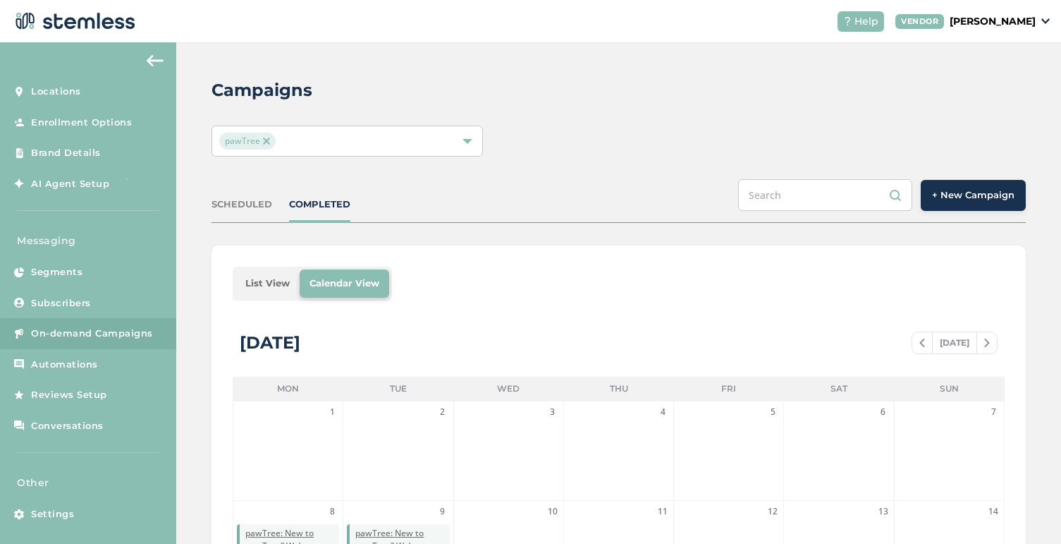
click at [984, 189] on span "+ New Campaign" at bounding box center [973, 195] width 82 height 14
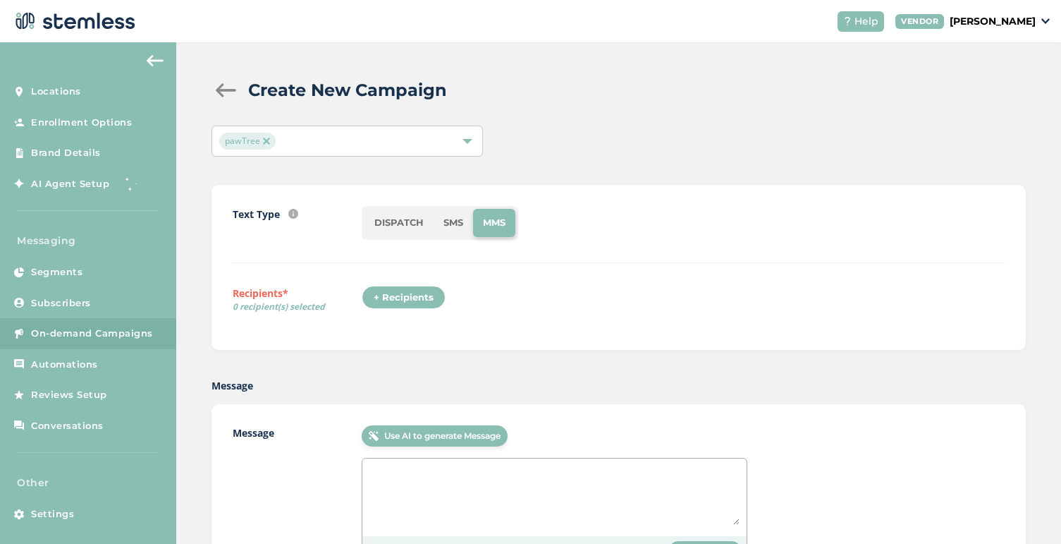
click at [458, 218] on li "SMS" at bounding box center [453, 223] width 39 height 28
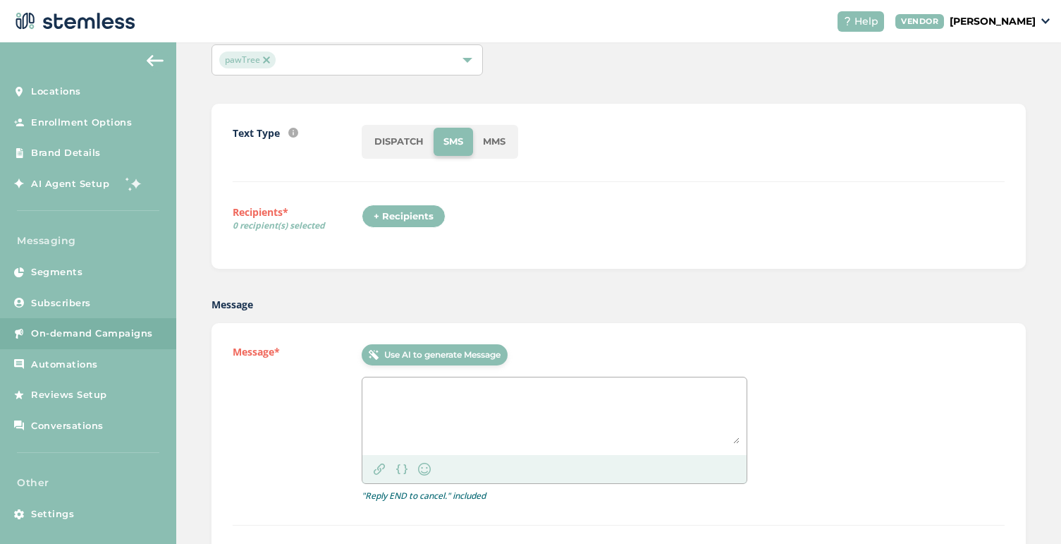
scroll to position [85, 0]
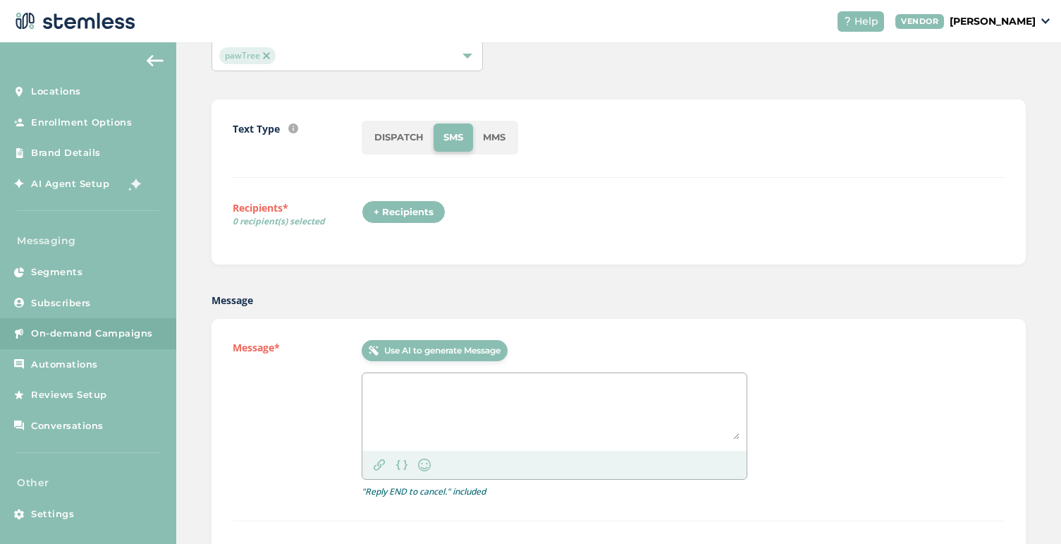
click at [423, 384] on textarea at bounding box center [554, 409] width 370 height 59
paste textarea "pawTree: Hot off the press! Check the monthly newsletter for all updates you mi…"
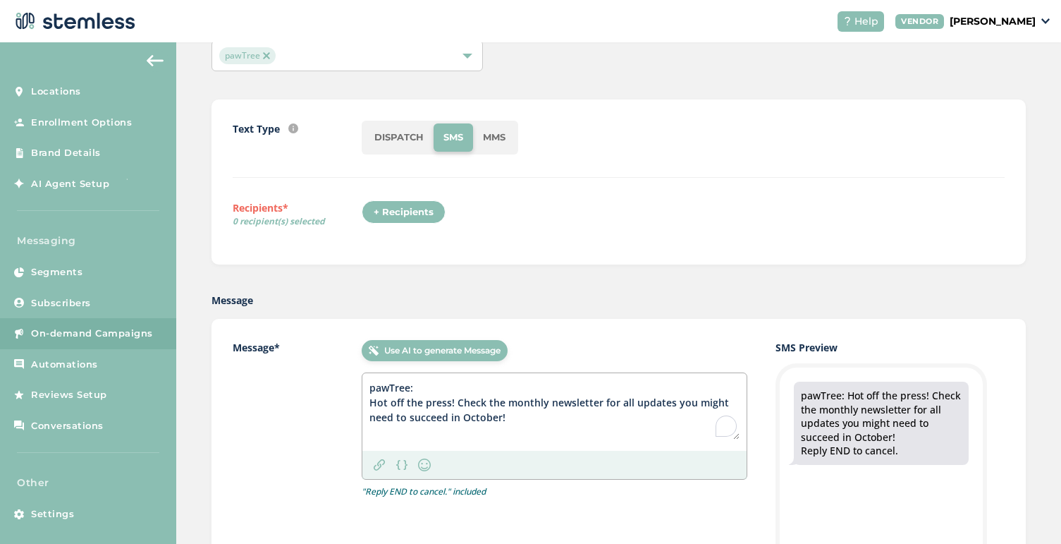
type textarea "pawTree: Hot off the press! Check the monthly newsletter for all updates you mi…"
click at [386, 463] on div "Link" at bounding box center [379, 464] width 23 height 23
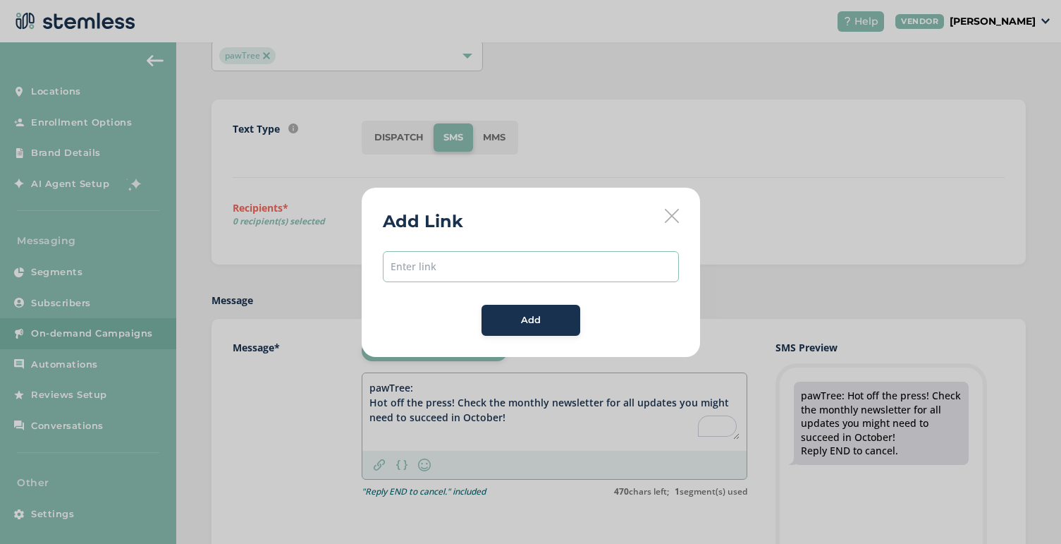
click at [492, 262] on input "text" at bounding box center [531, 266] width 296 height 31
paste input "[URL][DOMAIN_NAME]"
type input "[URL][DOMAIN_NAME]"
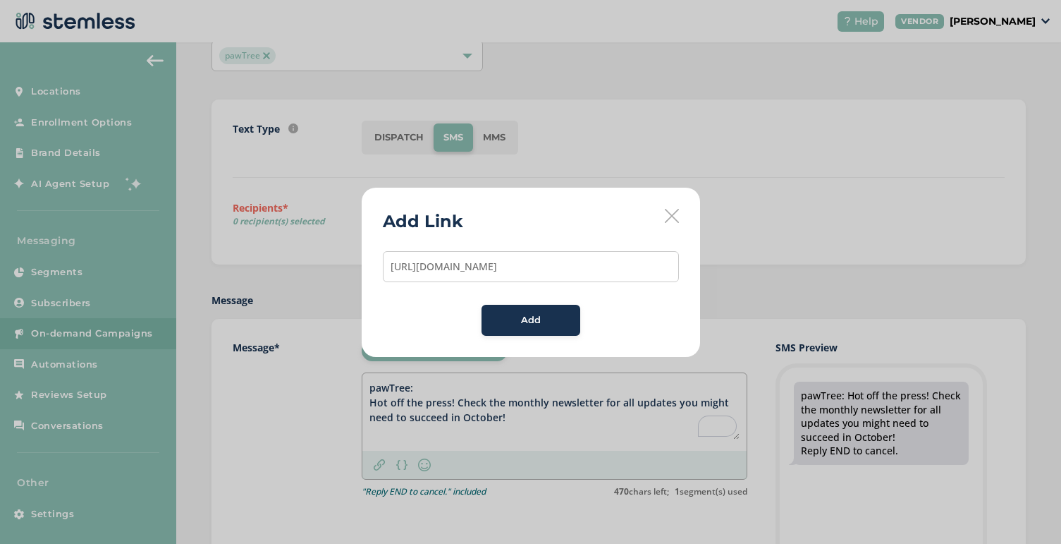
click at [524, 311] on button "Add" at bounding box center [531, 320] width 99 height 31
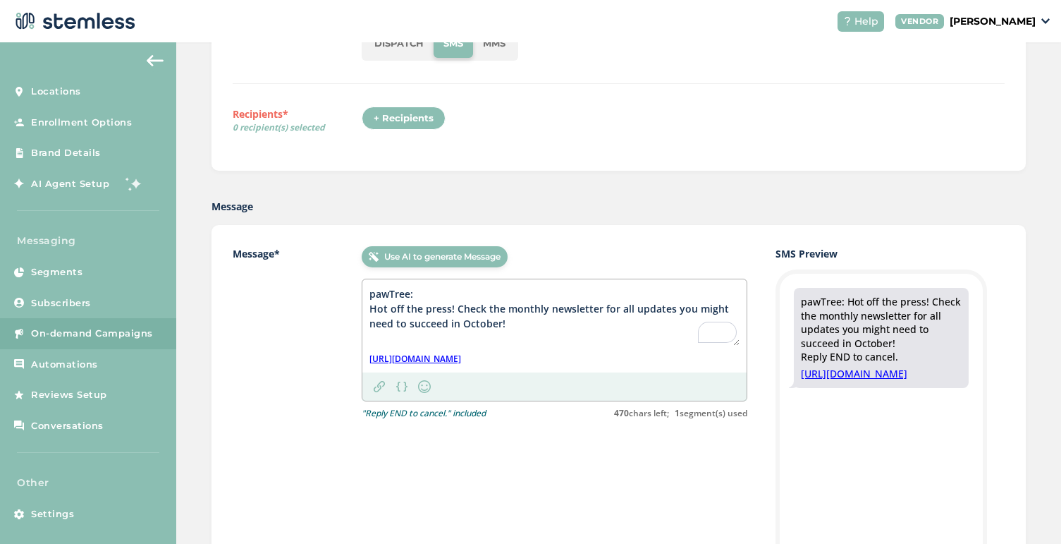
scroll to position [190, 0]
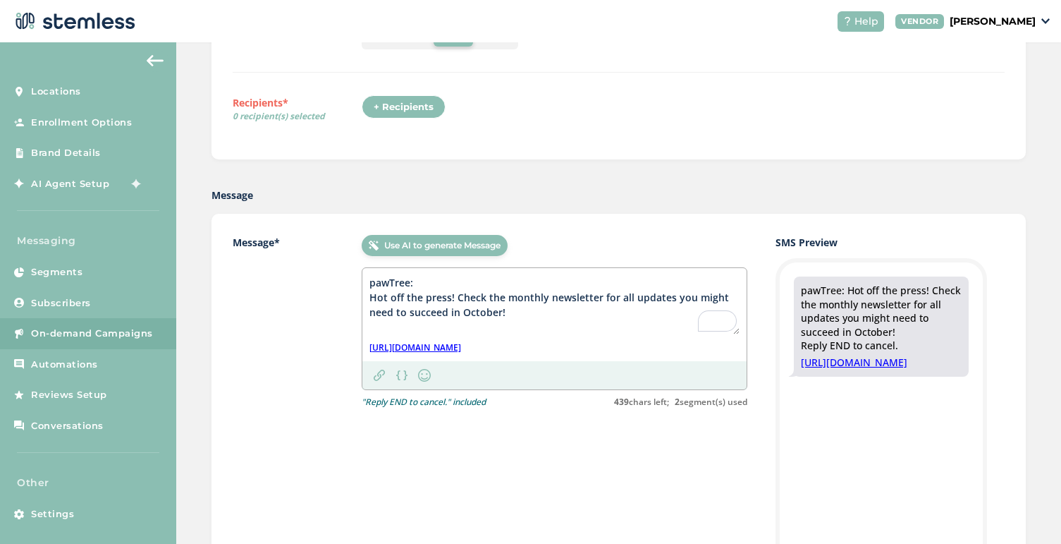
click at [718, 296] on textarea "pawTree: Hot off the press! Check the monthly newsletter for all updates you mi…" at bounding box center [554, 304] width 370 height 59
drag, startPoint x: 470, startPoint y: 315, endPoint x: 348, endPoint y: 286, distance: 125.3
click at [348, 286] on div "Message* Use AI to generate Message pawTree: Hot off the press! Check the month…" at bounding box center [619, 459] width 772 height 448
type textarea "pawTree: Hot off the press! Check the monthly newsletter for all updates you ne…"
click at [378, 381] on img at bounding box center [379, 374] width 11 height 11
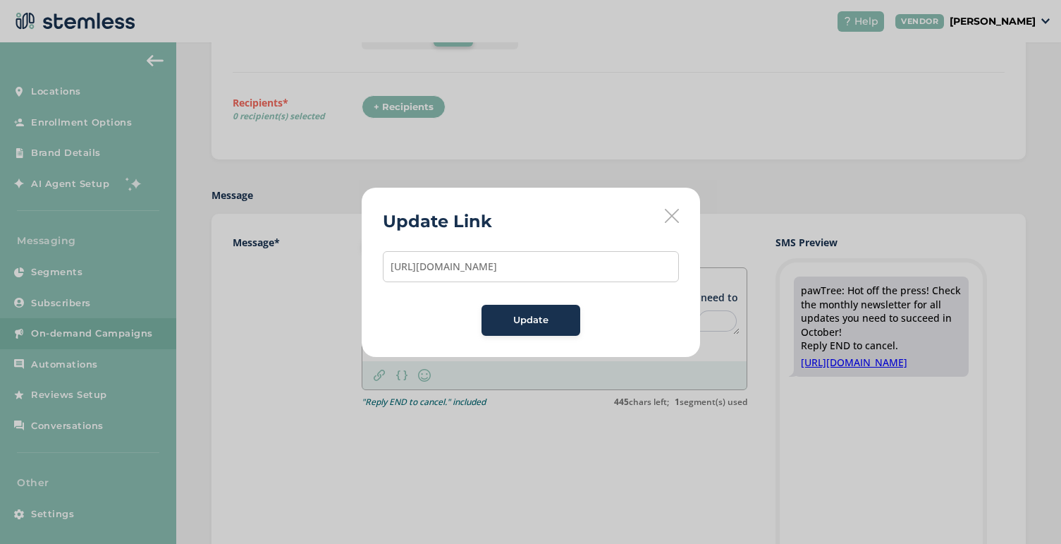
click at [460, 266] on input "[URL][DOMAIN_NAME]" at bounding box center [531, 266] width 296 height 31
type input "[URL][DOMAIN_NAME]"
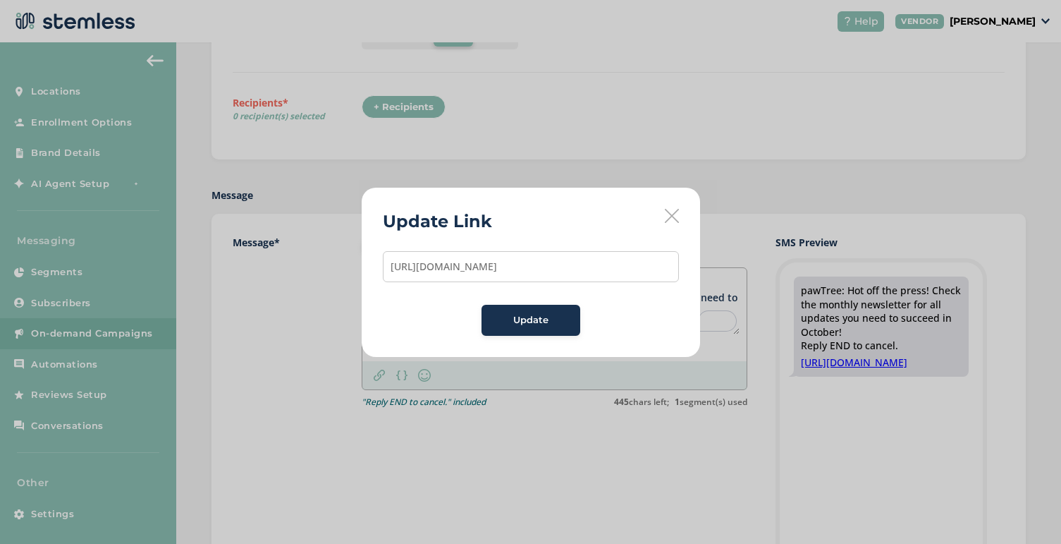
click at [528, 315] on span "Update" at bounding box center [530, 320] width 35 height 14
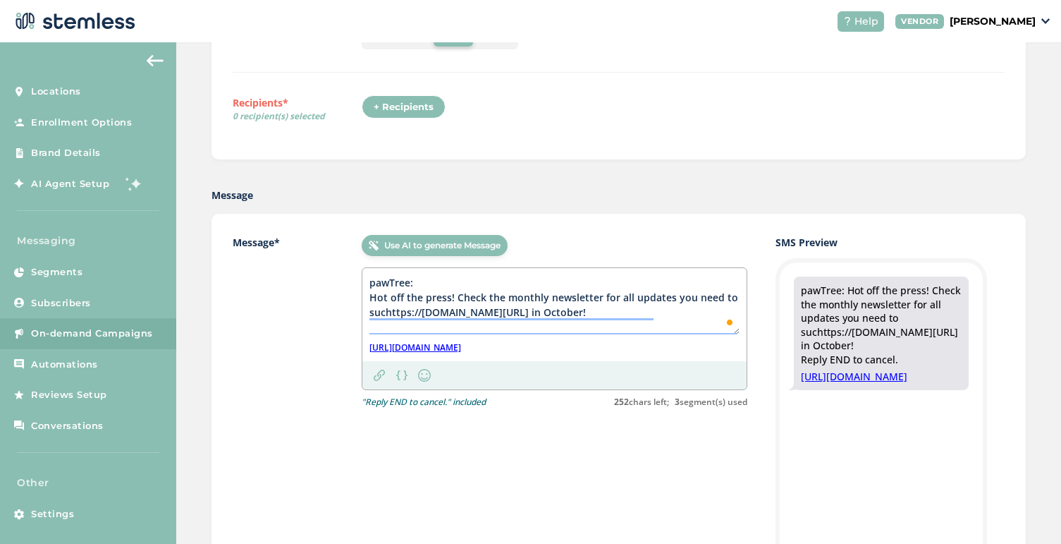
type textarea "pawTree: Hot off the press! Check the monthly newsletter for all updates you ne…"
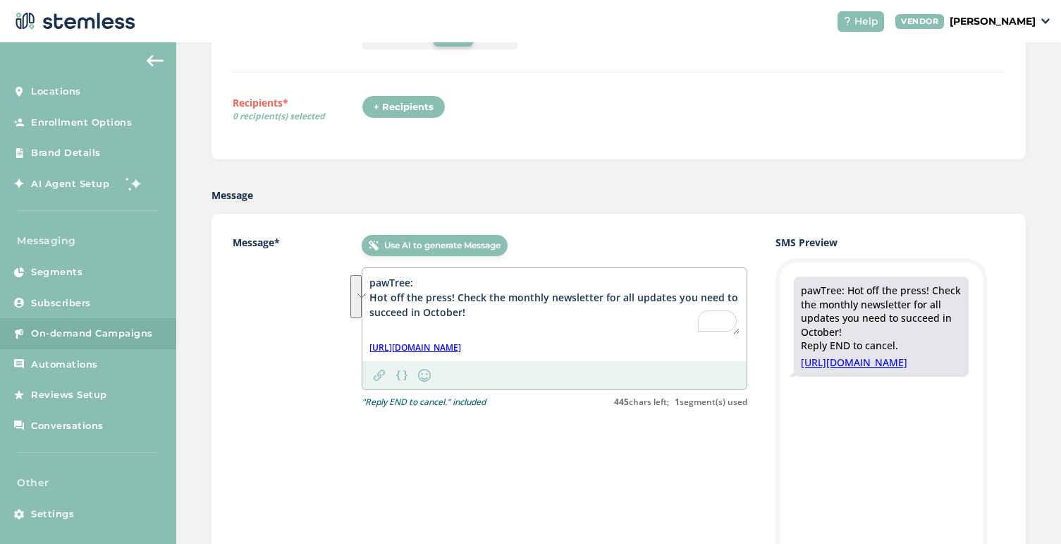
drag, startPoint x: 371, startPoint y: 282, endPoint x: 485, endPoint y: 328, distance: 123.1
click at [485, 328] on textarea "pawTree: Hot off the press! Check the monthly newsletter for all updates you ne…" at bounding box center [554, 304] width 370 height 59
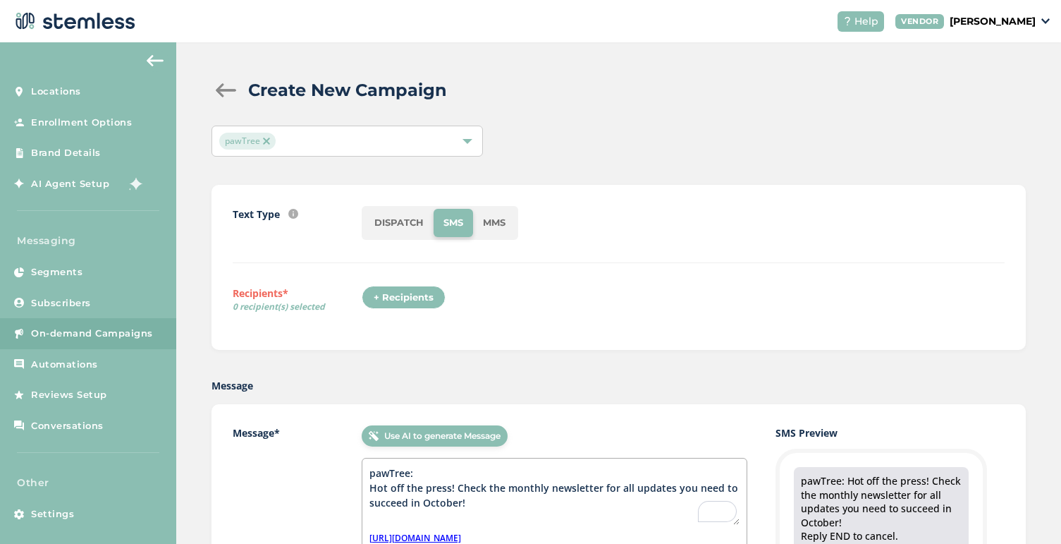
scroll to position [190, 0]
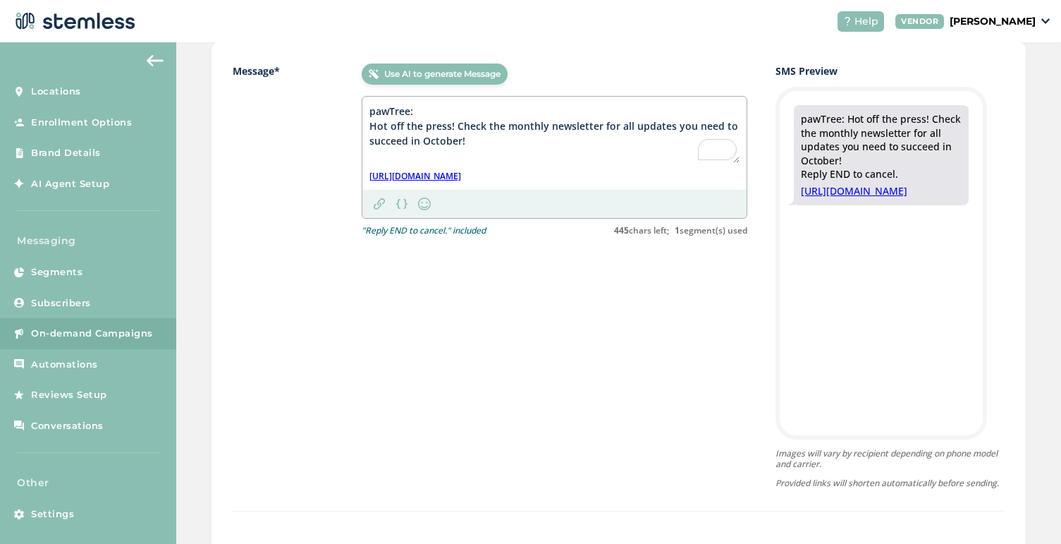
click at [440, 352] on div "Use AI to generate Message pawTree: Hot off the press! Check the monthly newsle…" at bounding box center [555, 275] width 386 height 424
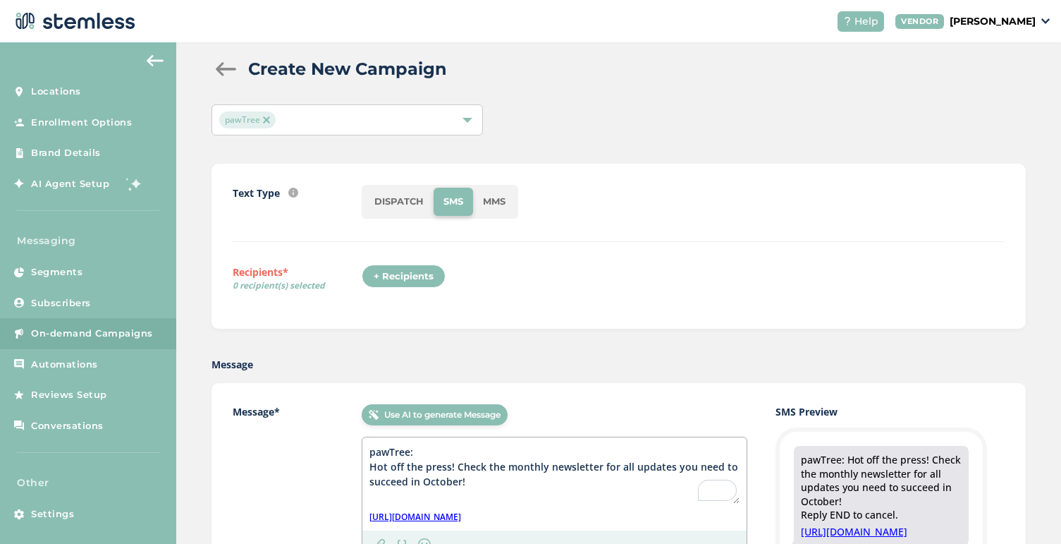
scroll to position [41, 0]
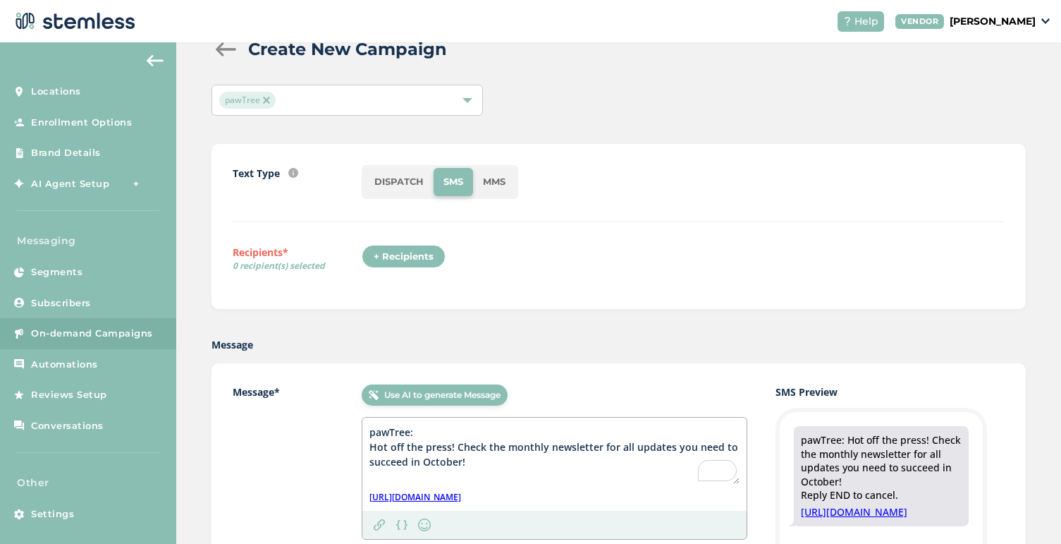
click at [407, 257] on div "+ Recipients" at bounding box center [404, 257] width 84 height 24
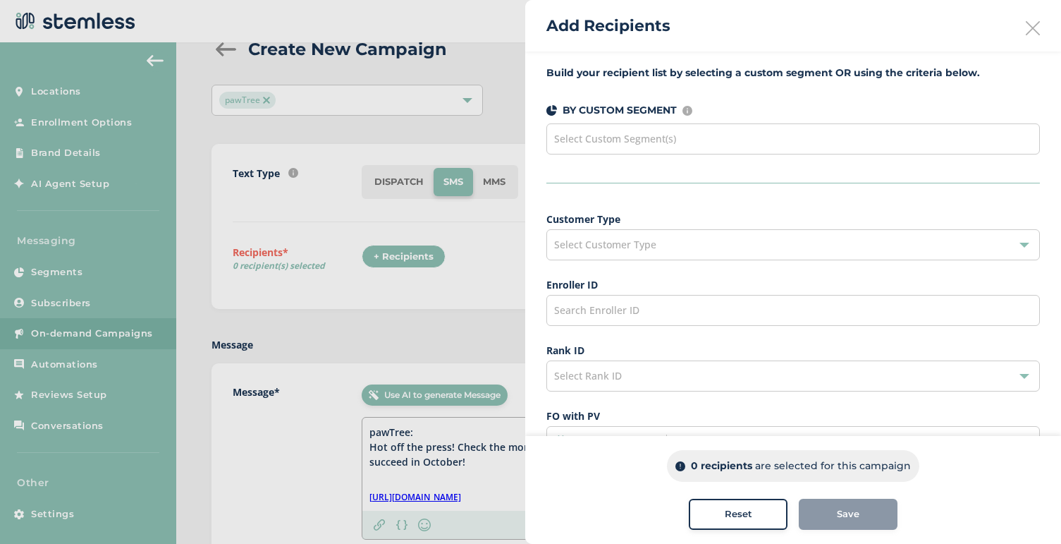
click at [658, 135] on span "Select Custom Segment(s)" at bounding box center [615, 138] width 122 height 13
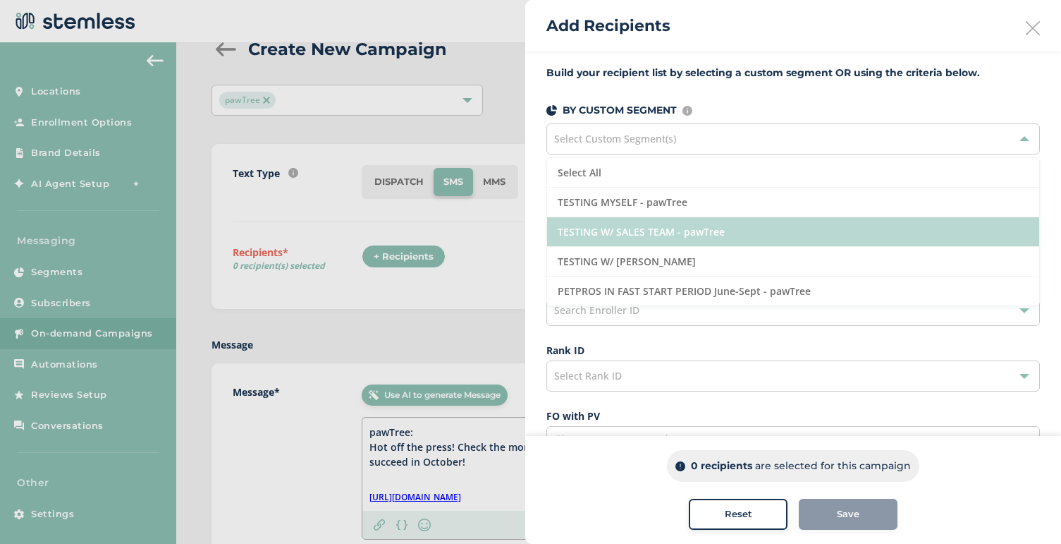
click at [651, 228] on li "TESTING W/ SALES TEAM - pawTree" at bounding box center [793, 232] width 492 height 30
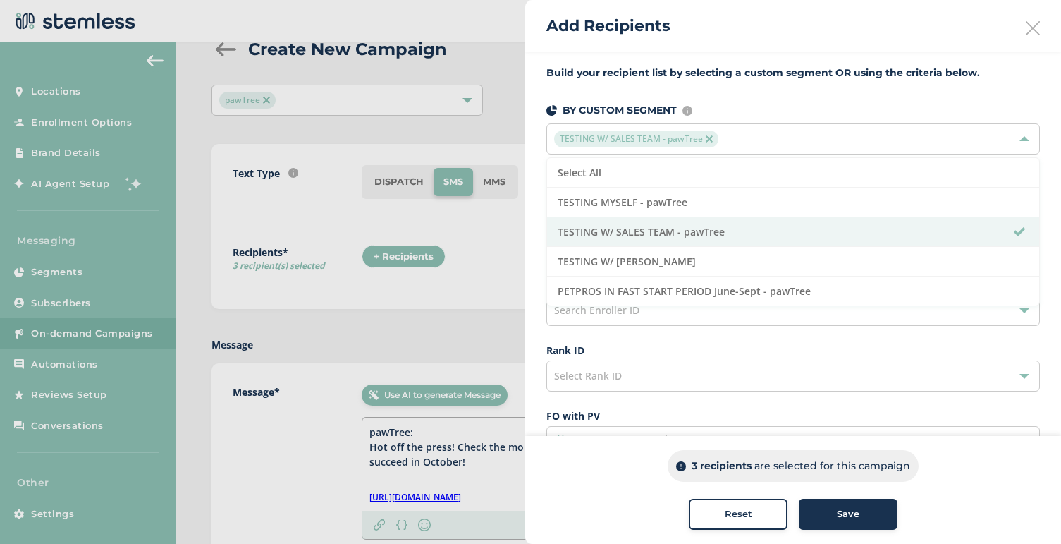
click at [839, 513] on span "Save" at bounding box center [848, 514] width 23 height 14
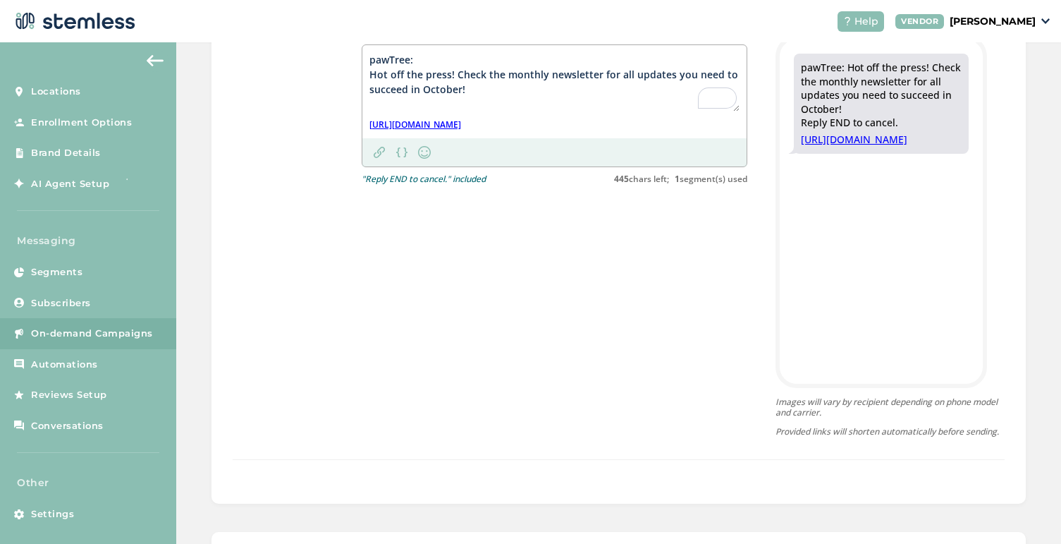
scroll to position [547, 0]
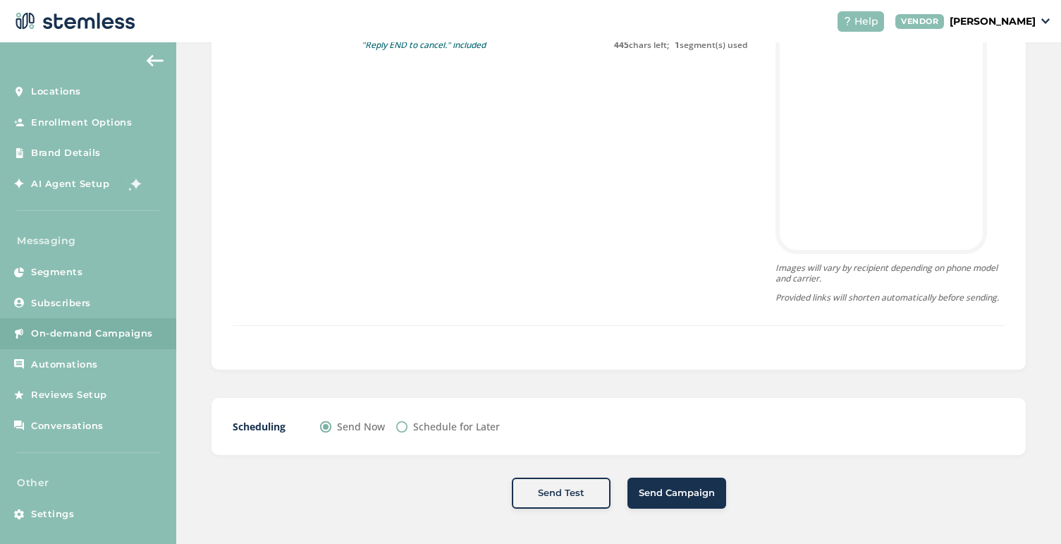
click at [678, 486] on span "Send Campaign" at bounding box center [677, 493] width 76 height 14
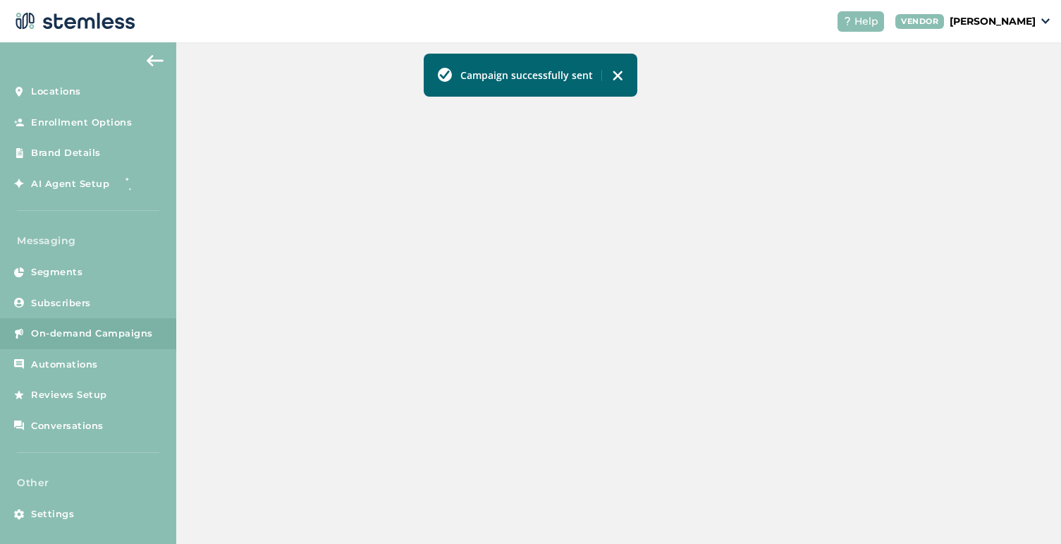
scroll to position [410, 0]
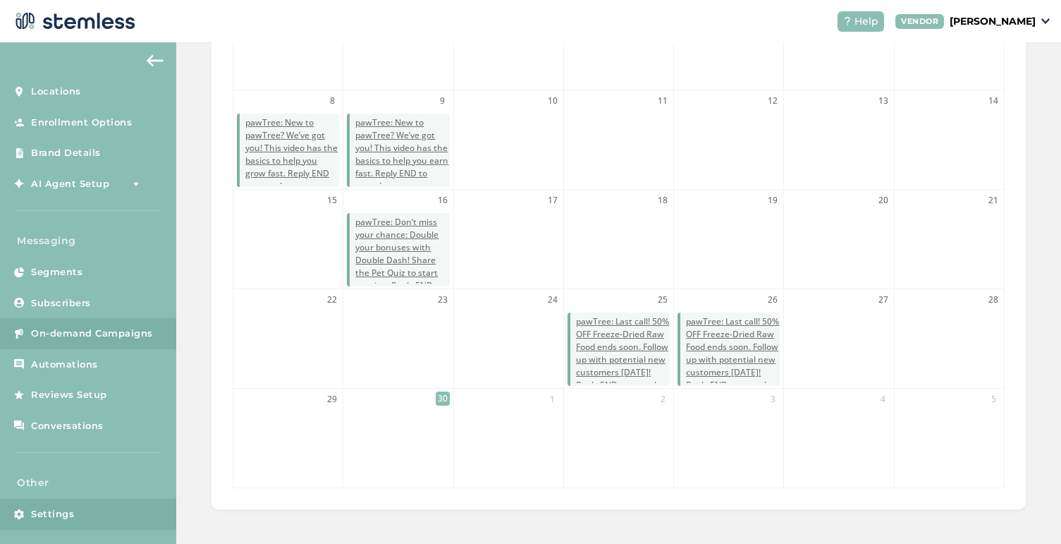
click at [89, 505] on link "Settings" at bounding box center [88, 513] width 176 height 31
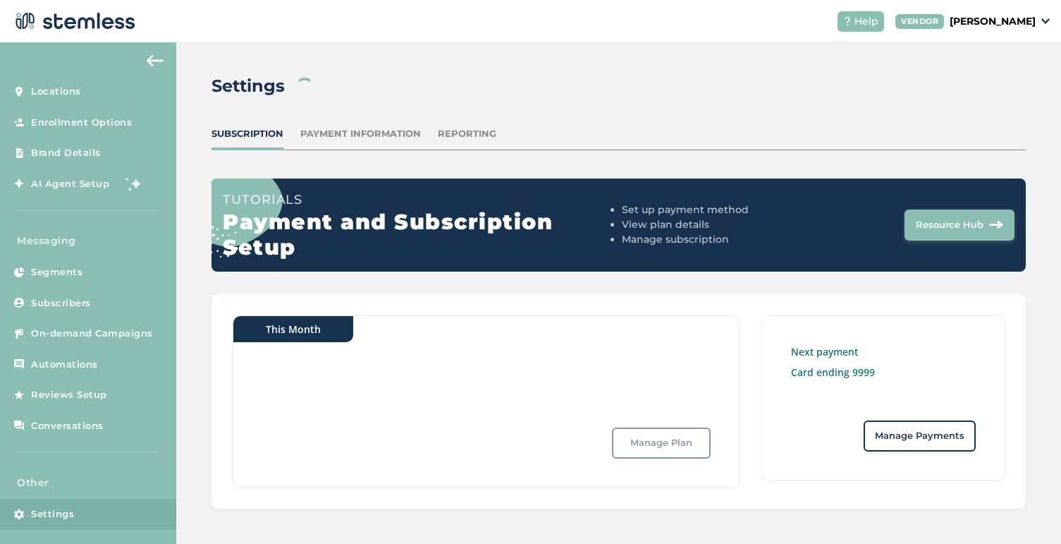
scroll to position [4, 0]
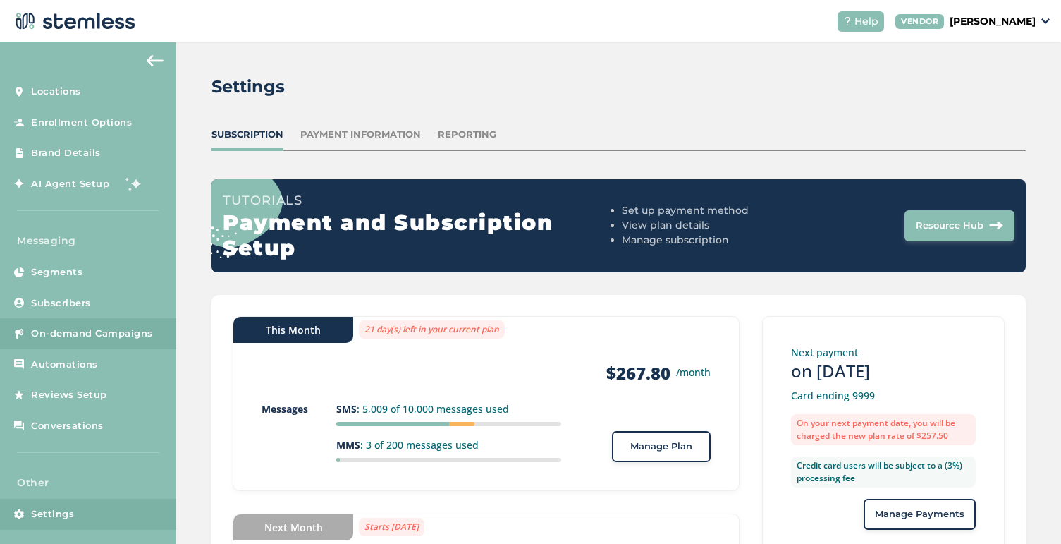
click at [95, 330] on span "On-demand Campaigns" at bounding box center [92, 333] width 122 height 14
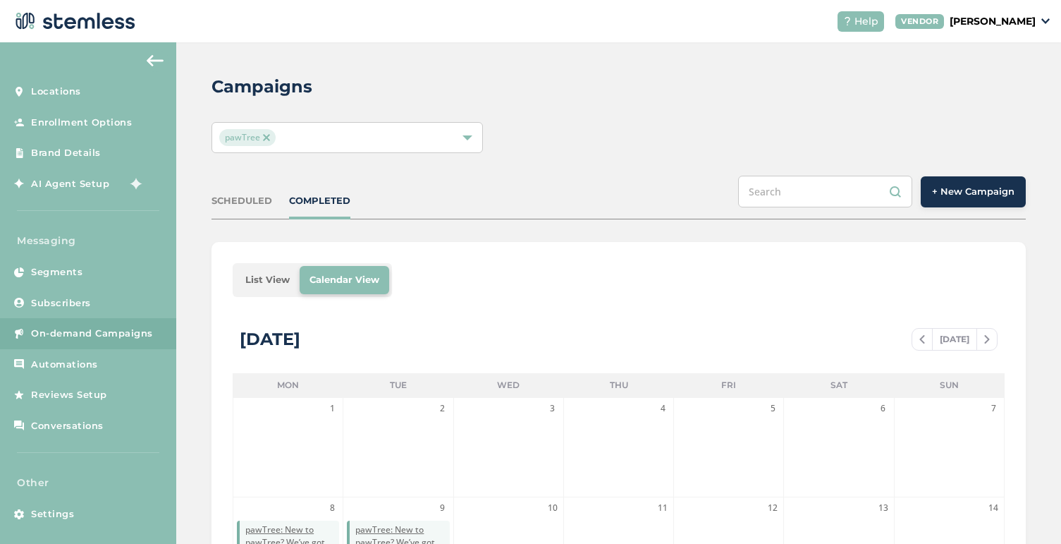
click at [963, 200] on button "+ New Campaign" at bounding box center [973, 191] width 105 height 31
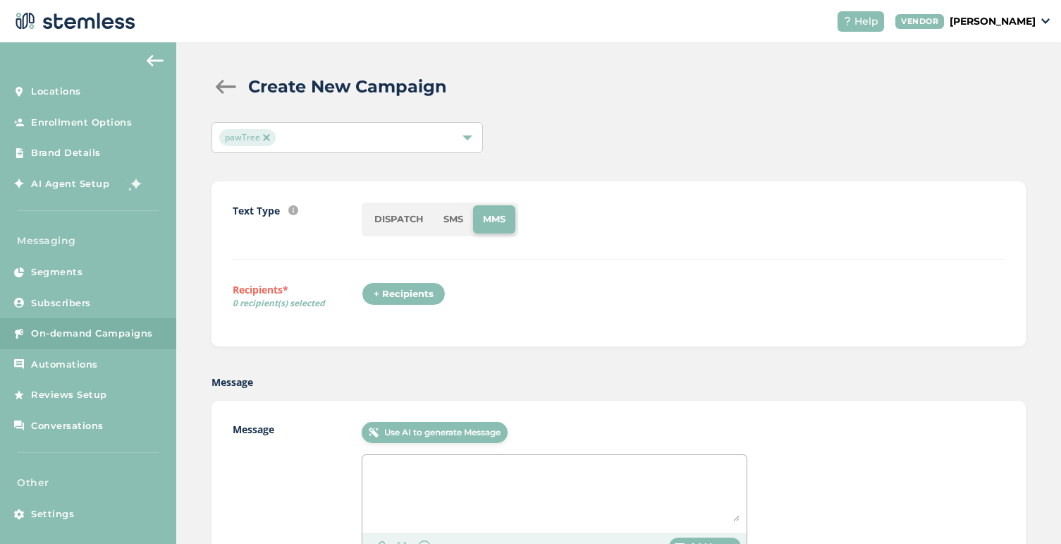
click at [457, 217] on li "SMS" at bounding box center [453, 219] width 39 height 28
click at [410, 288] on div "+ Recipients" at bounding box center [404, 294] width 84 height 24
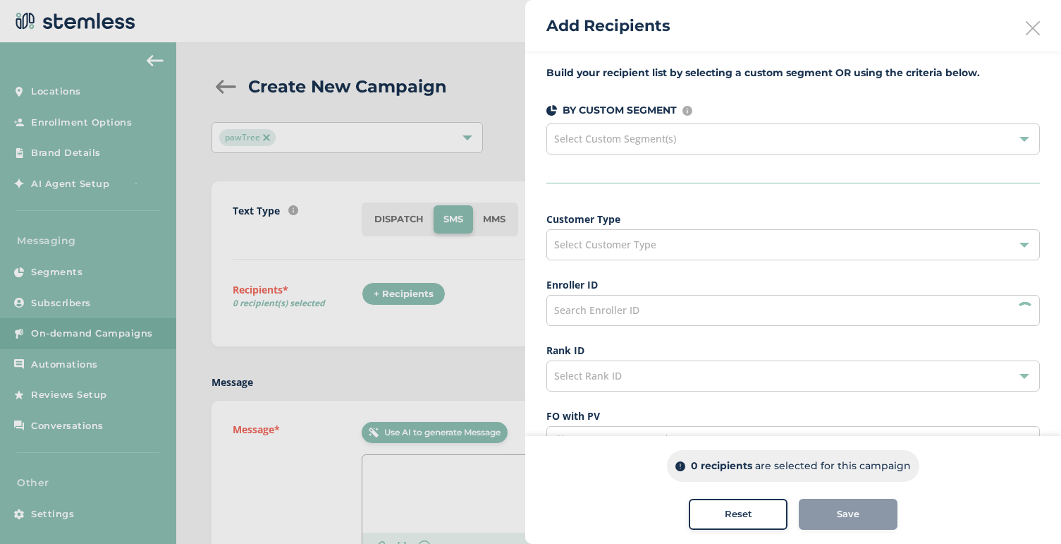
click at [642, 247] on span "Select Customer Type" at bounding box center [605, 244] width 102 height 13
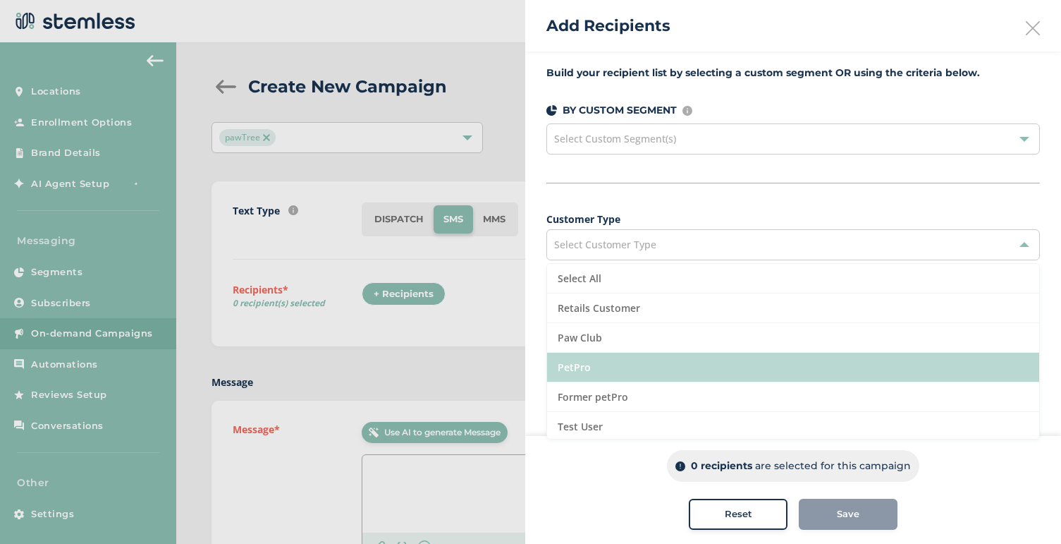
click at [601, 364] on li "PetPro" at bounding box center [793, 367] width 492 height 30
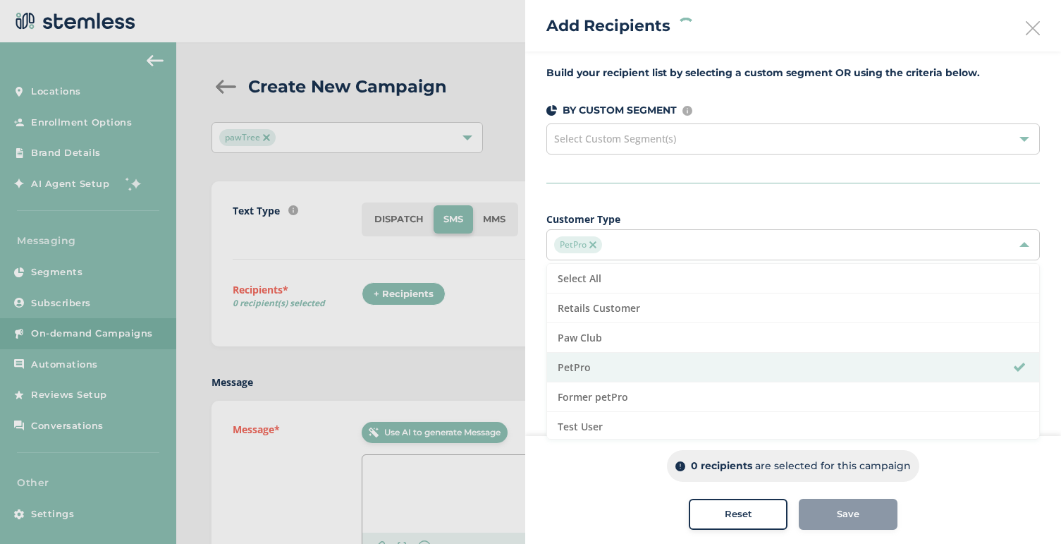
click at [854, 522] on button "Save" at bounding box center [848, 513] width 99 height 31
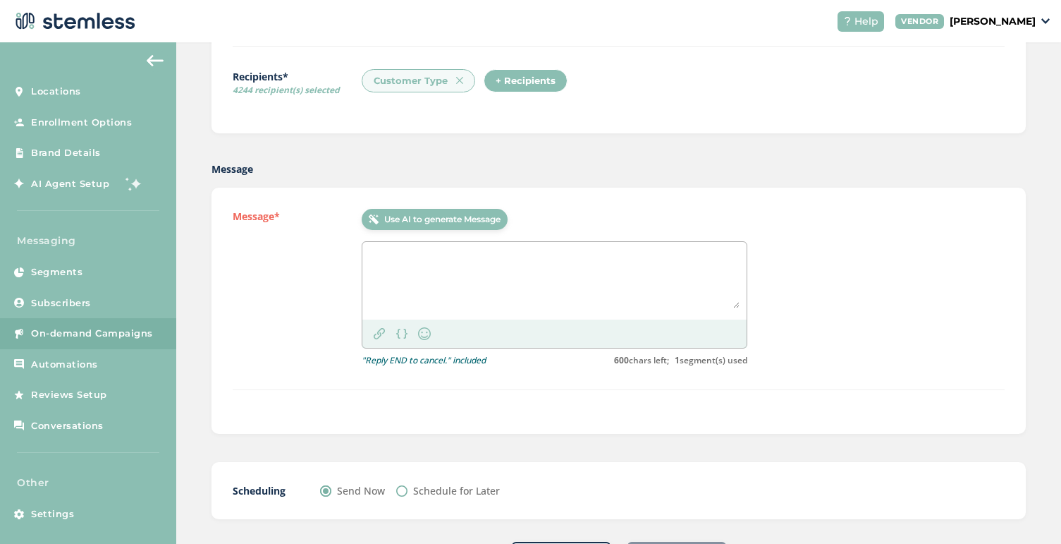
scroll to position [280, 0]
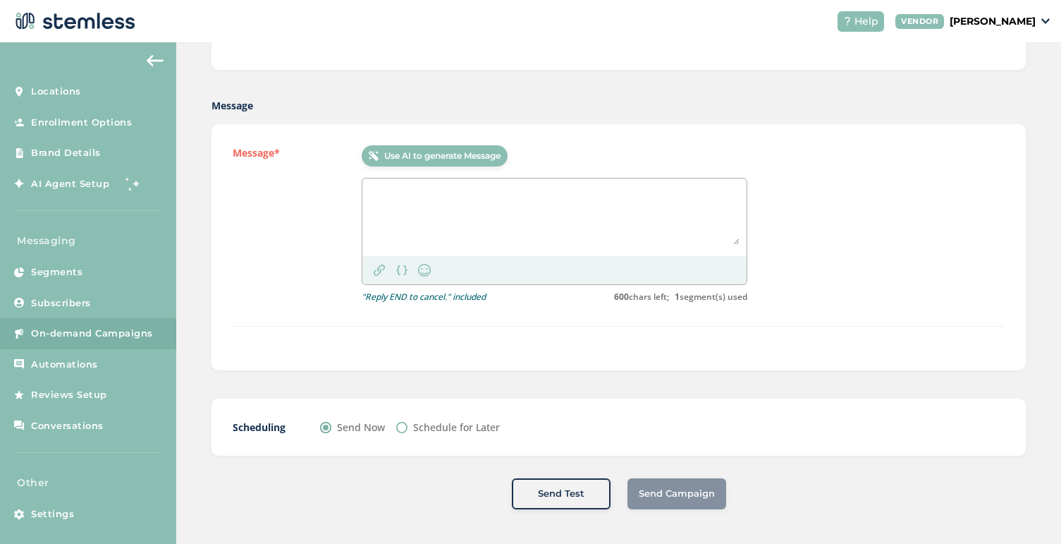
click at [441, 191] on textarea at bounding box center [554, 214] width 370 height 59
paste textarea "pawTree: Hot off the press! Check the monthly newsletter for all updates you ne…"
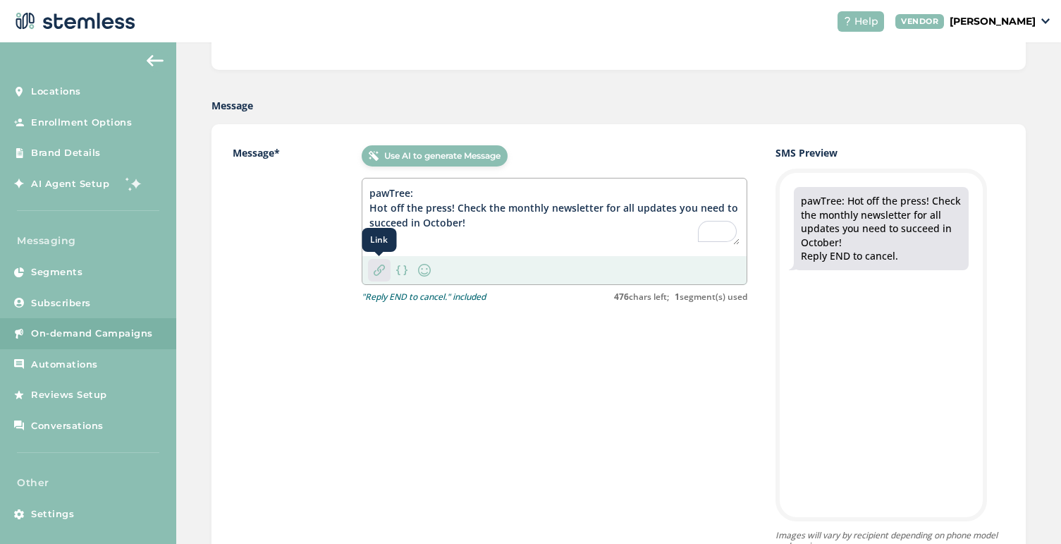
type textarea "pawTree: Hot off the press! Check the monthly newsletter for all updates you ne…"
click at [379, 264] on img at bounding box center [379, 269] width 11 height 11
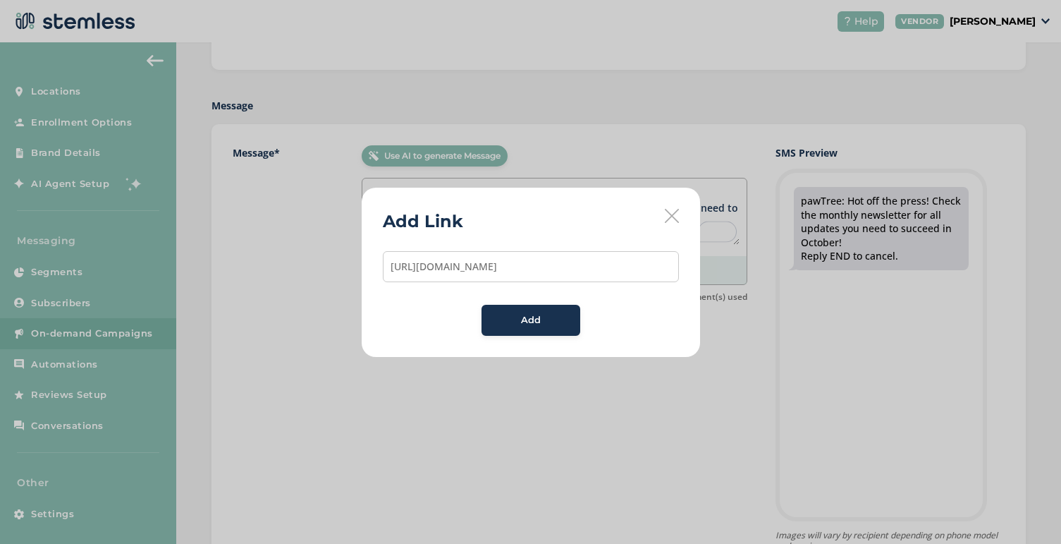
scroll to position [0, 795]
type input "[URL][DOMAIN_NAME]"
click at [529, 317] on span "Add" at bounding box center [531, 320] width 20 height 14
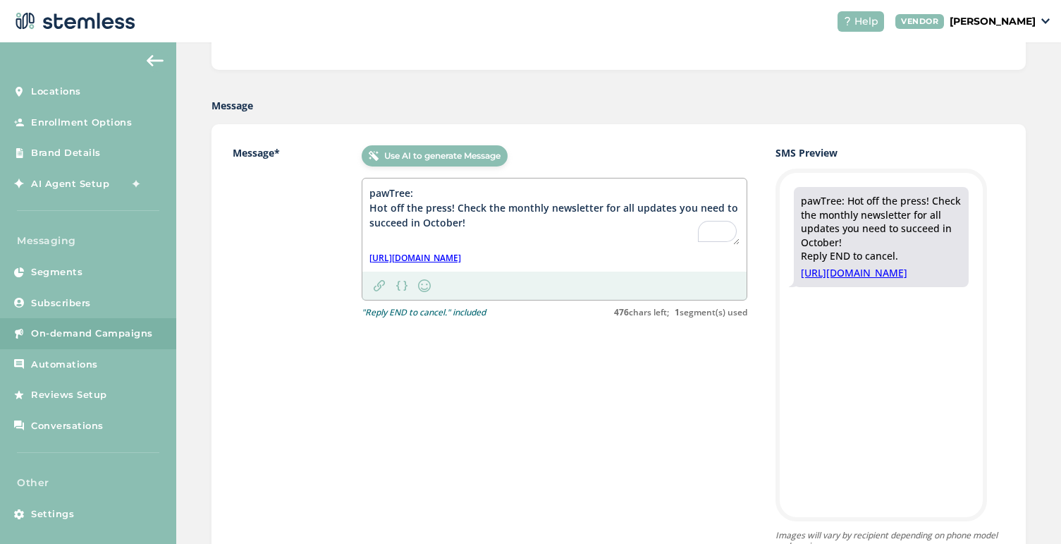
click at [510, 397] on div "Use AI to generate Message pawTree: Hot off the press! Check the monthly newsle…" at bounding box center [555, 357] width 386 height 424
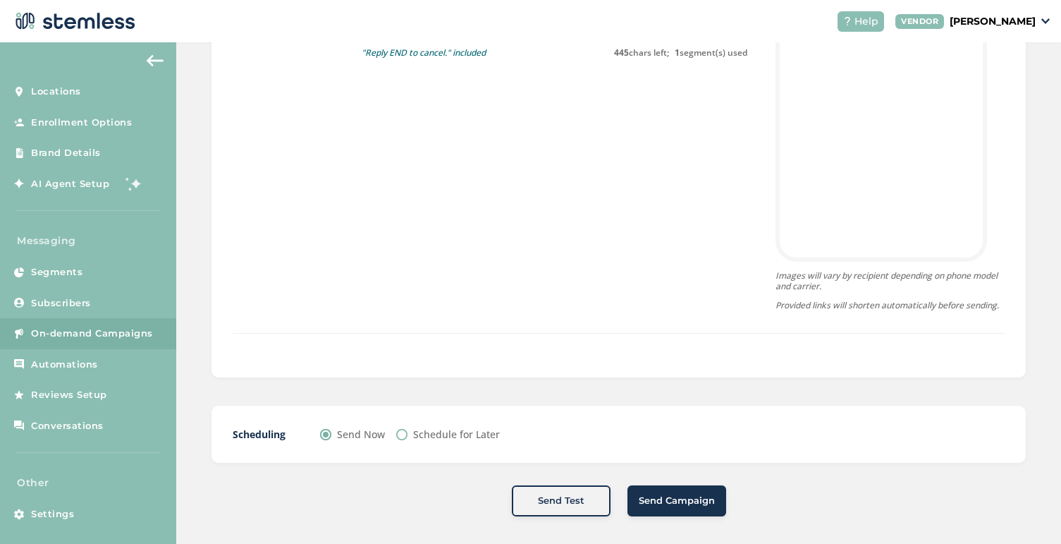
scroll to position [547, 0]
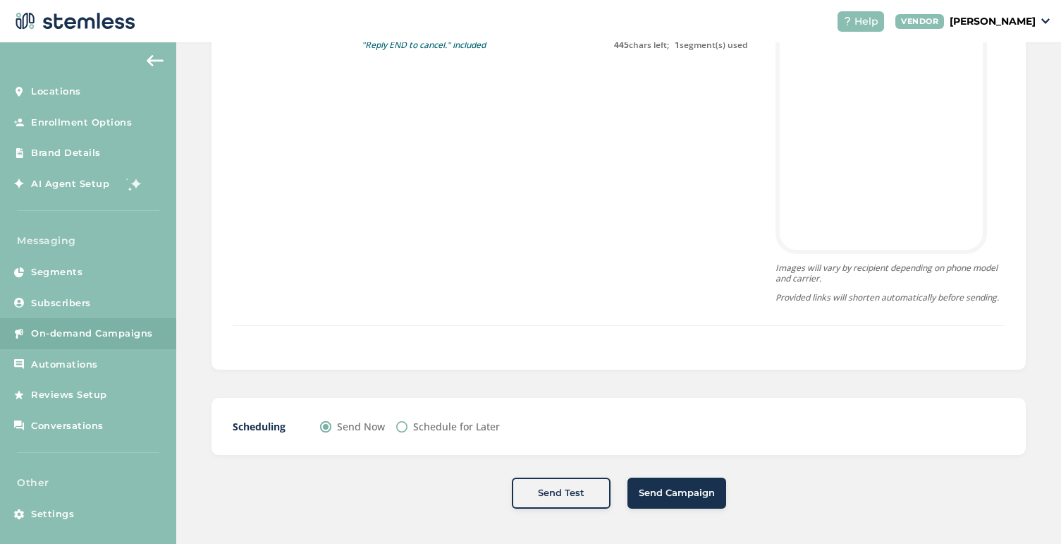
click at [443, 422] on label "Schedule for Later" at bounding box center [456, 426] width 87 height 15
click at [407, 422] on input "Schedule for Later" at bounding box center [401, 426] width 11 height 11
radio input "true"
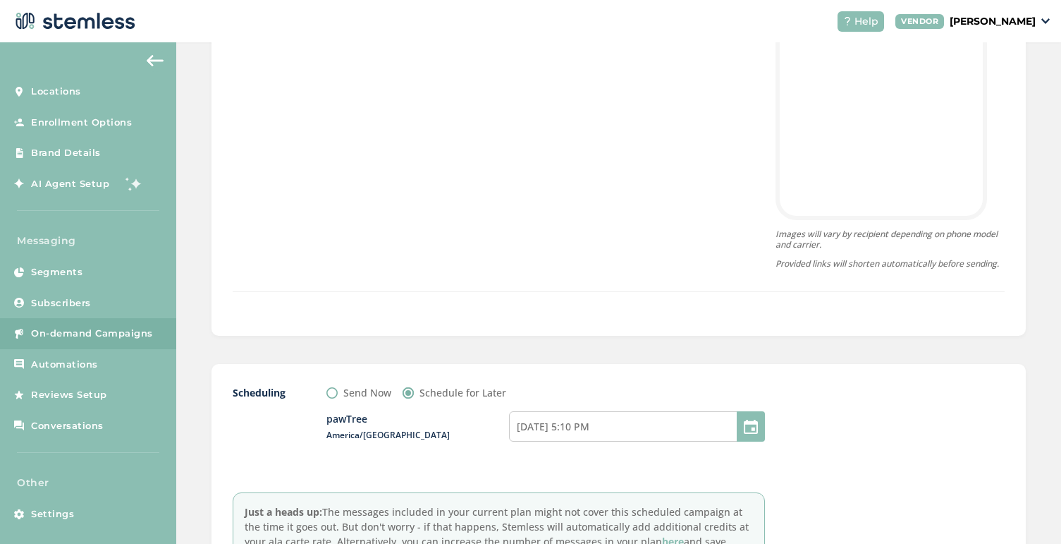
scroll to position [602, 0]
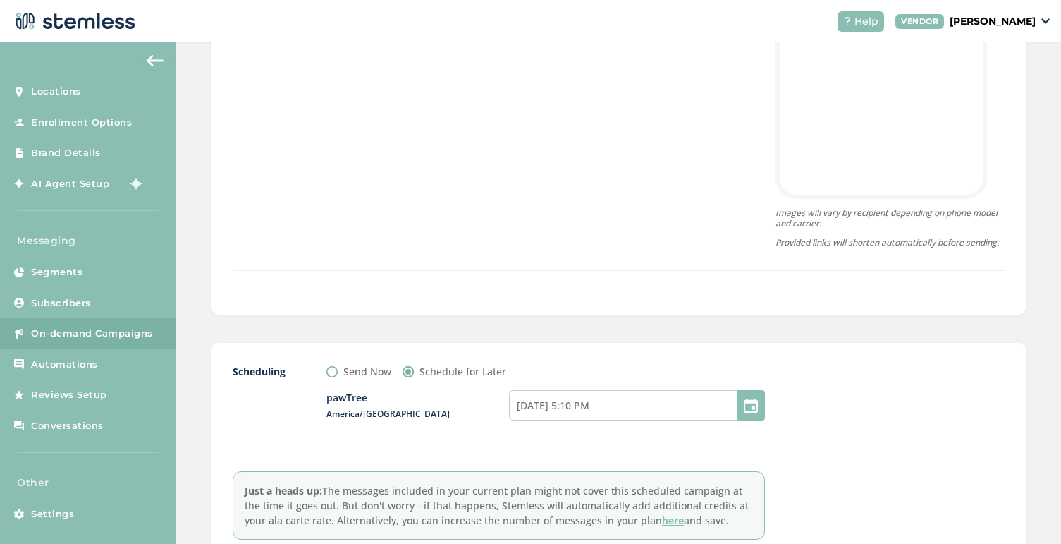
click at [749, 403] on div at bounding box center [751, 405] width 28 height 30
click at [659, 405] on input "09/30/2025 5:10 PM" at bounding box center [637, 405] width 256 height 30
select select "15"
select select "10"
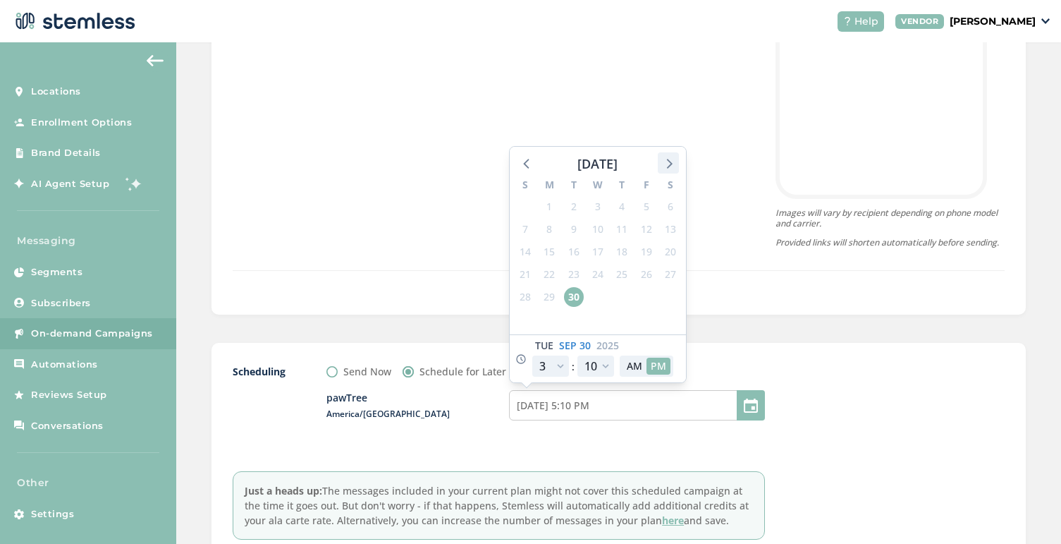
click at [670, 161] on icon at bounding box center [670, 164] width 6 height 10
click at [598, 208] on span "1" at bounding box center [598, 207] width 20 height 20
type input "10/01/2025 5:10 PM"
click at [558, 367] on select "12 1 2 3 4 5 6 7 8 9 10 11" at bounding box center [550, 365] width 37 height 21
select select "21"
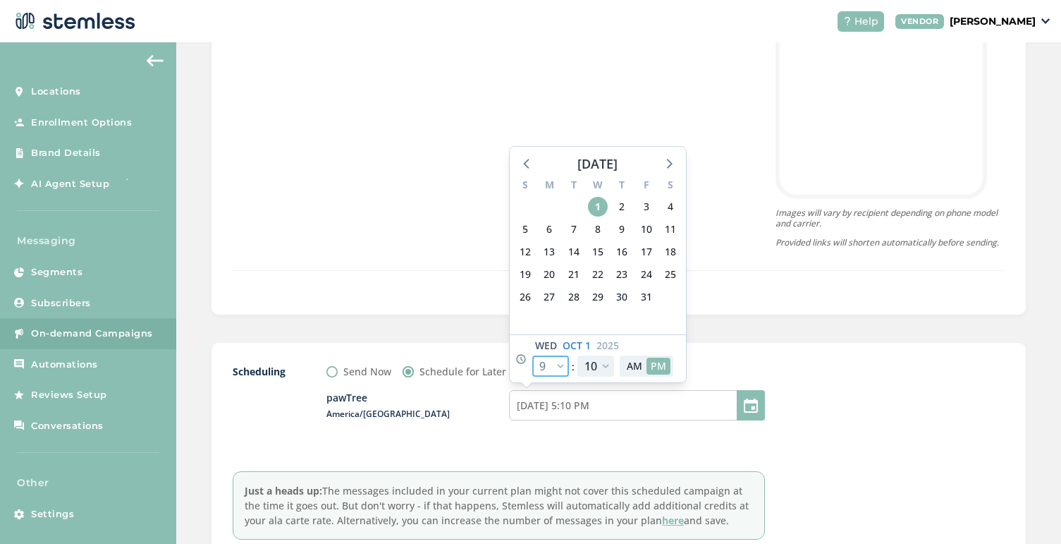
click at [532, 355] on select "12 1 2 3 4 5 6 7 8 9 10 11" at bounding box center [550, 365] width 37 height 21
type input "10/01/2025 11:10 PM"
select select "21"
click at [600, 365] on select "00 05 10 15 20 25 30 35 40 45 50 55" at bounding box center [595, 365] width 37 height 21
select select "0"
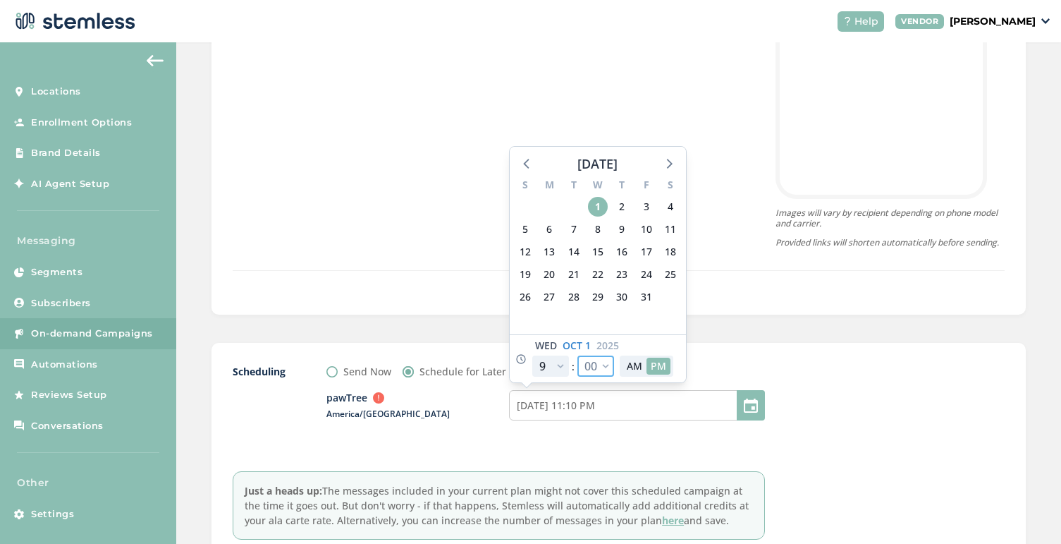
click at [577, 355] on select "00 05 10 15 20 25 30 35 40 45 50 55" at bounding box center [595, 365] width 37 height 21
type input "10/01/2025 11:00 PM"
select select "0"
click at [630, 362] on button "AM" at bounding box center [635, 365] width 24 height 16
type input "10/01/2025 11:00 AM"
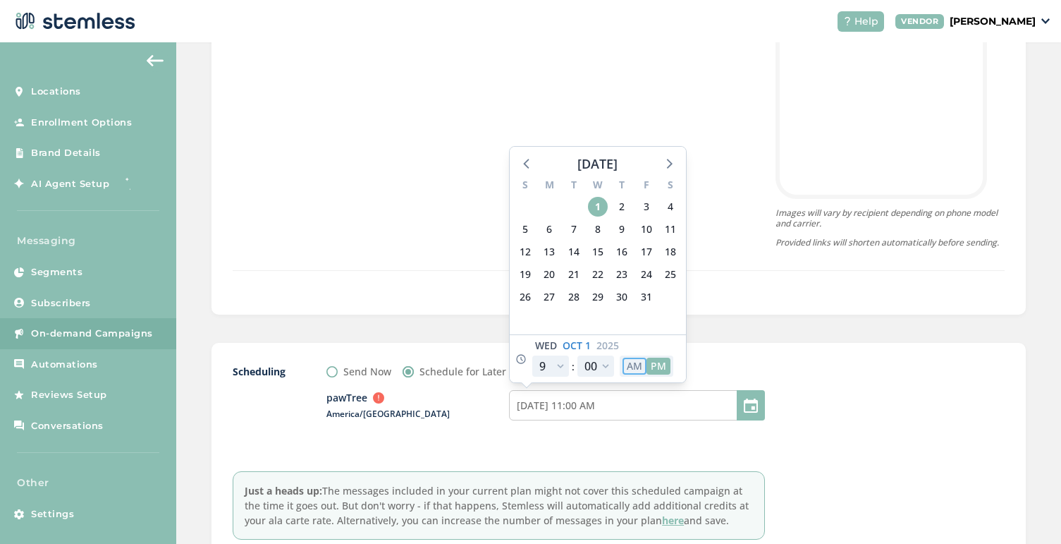
select select "9"
click at [686, 440] on div "pawTree America/Chicago 10/01/2025 11:00 AM October 2025 S M T W T F S 28 29 30…" at bounding box center [545, 414] width 439 height 70
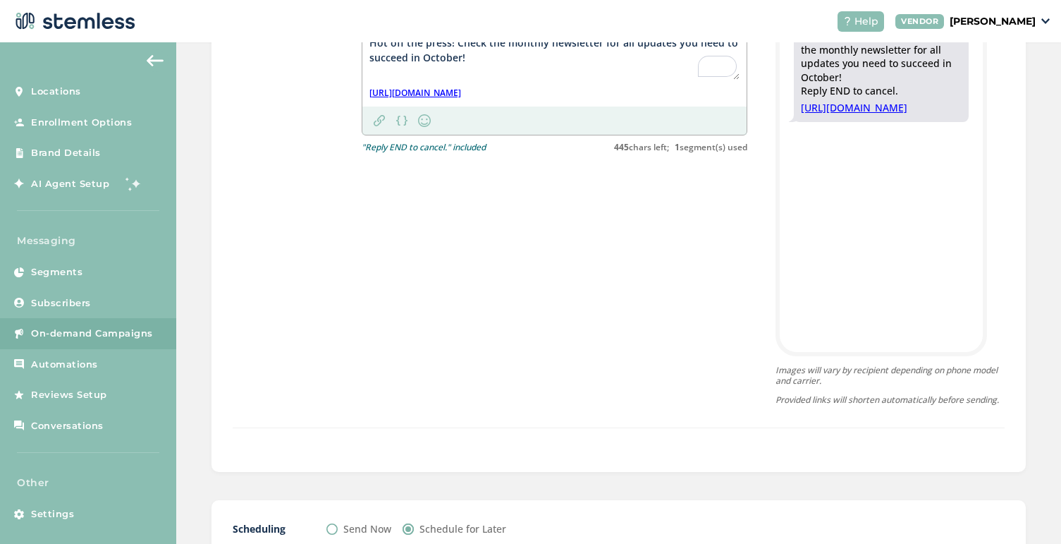
scroll to position [387, 0]
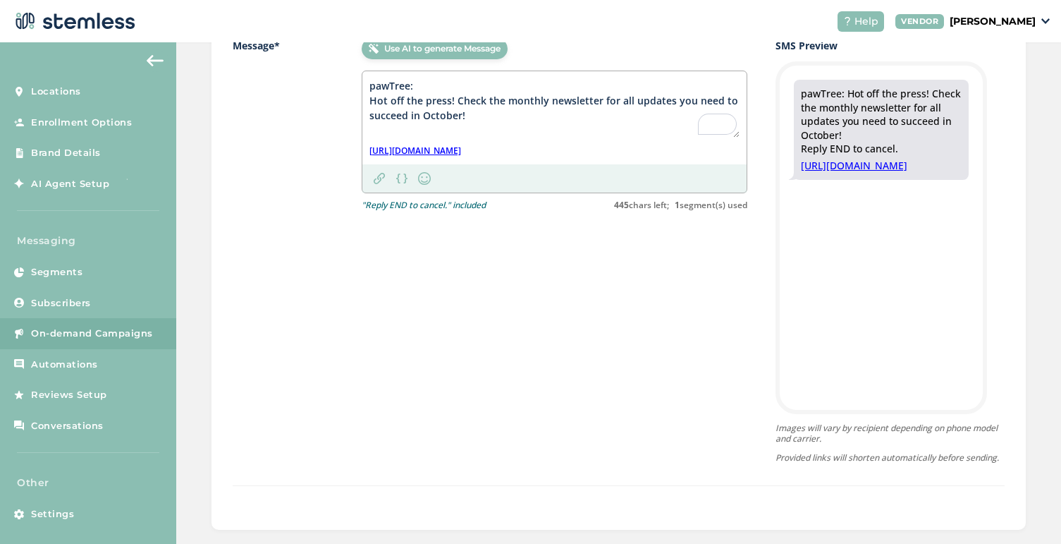
click at [461, 157] on link "[URL][DOMAIN_NAME]" at bounding box center [415, 151] width 92 height 13
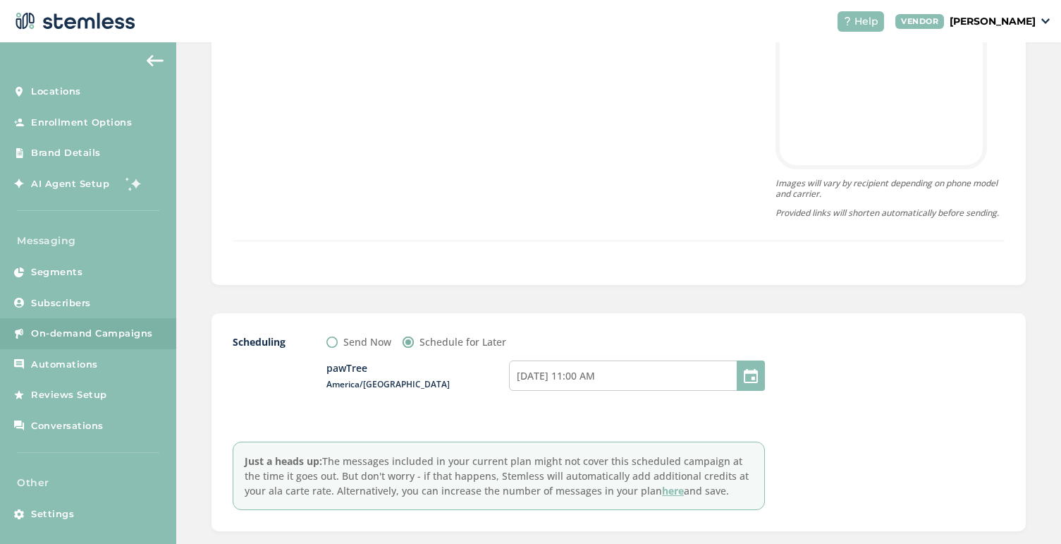
scroll to position [708, 0]
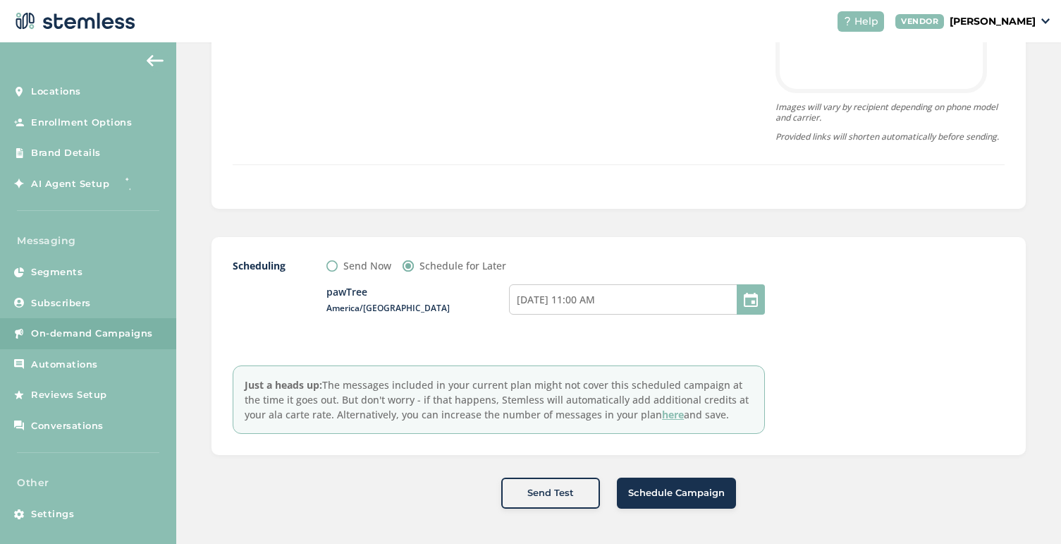
click at [664, 499] on button "Schedule Campaign" at bounding box center [676, 492] width 119 height 31
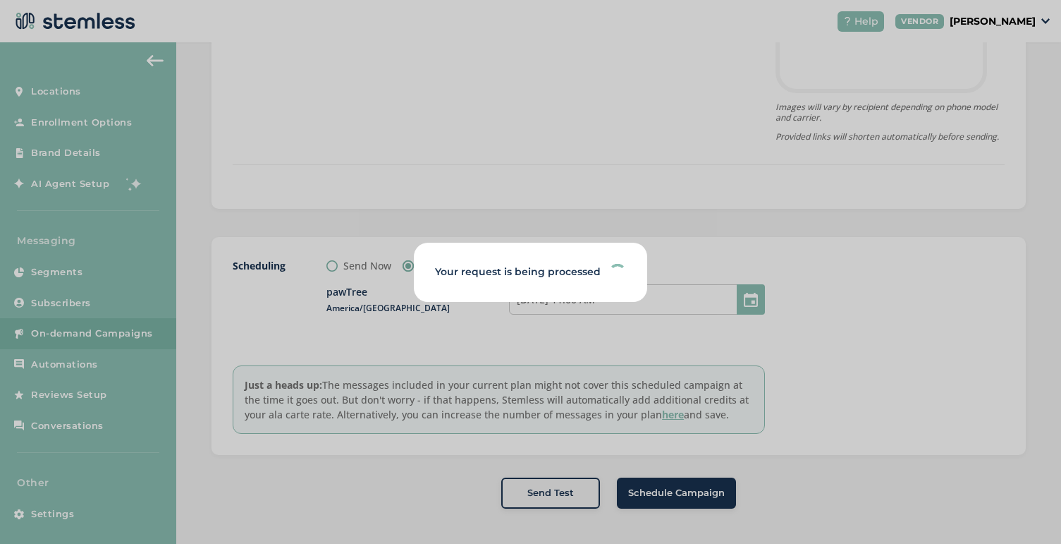
type input "15000"
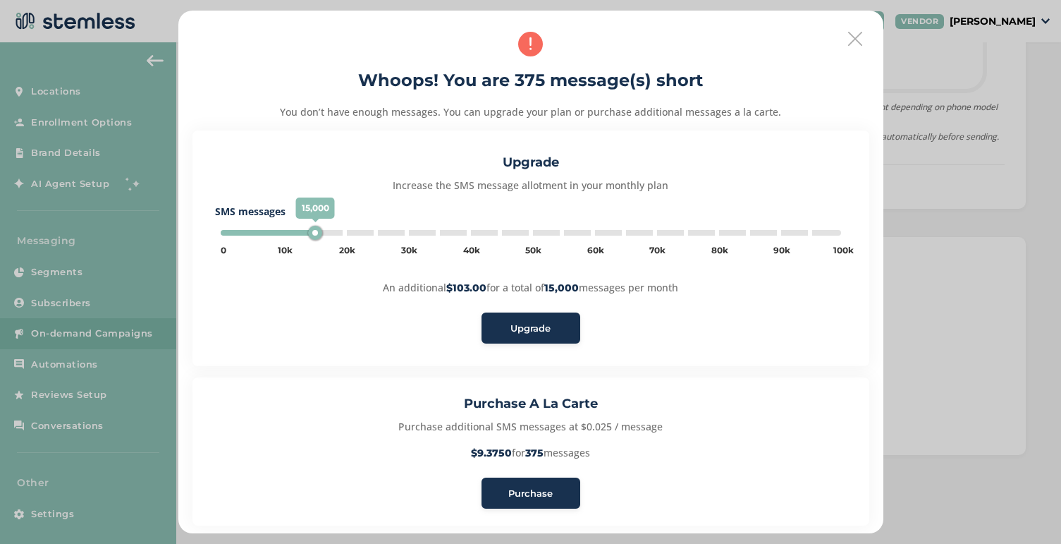
click at [499, 329] on div "Upgrade" at bounding box center [531, 328] width 76 height 14
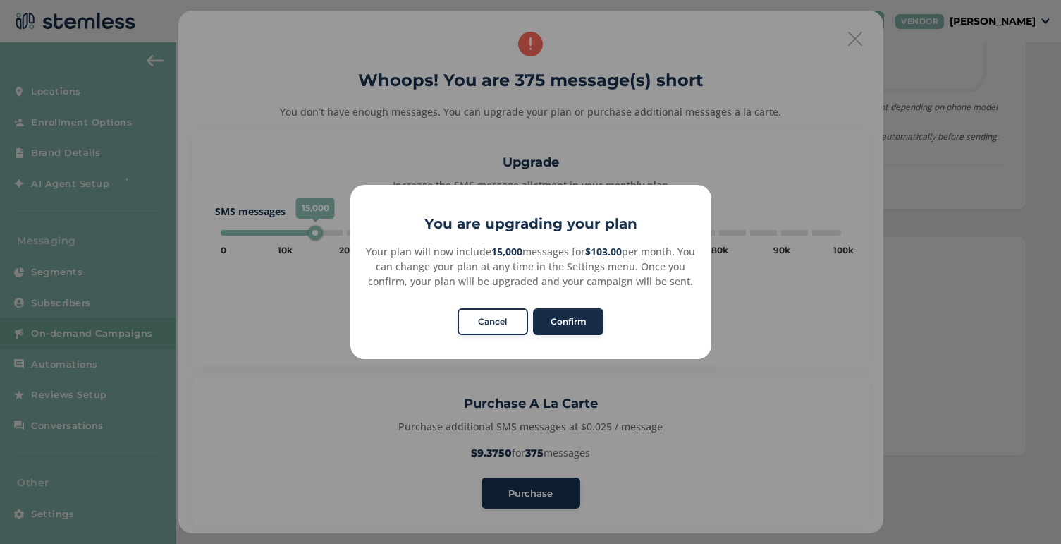
click at [566, 323] on button "Confirm" at bounding box center [568, 321] width 70 height 27
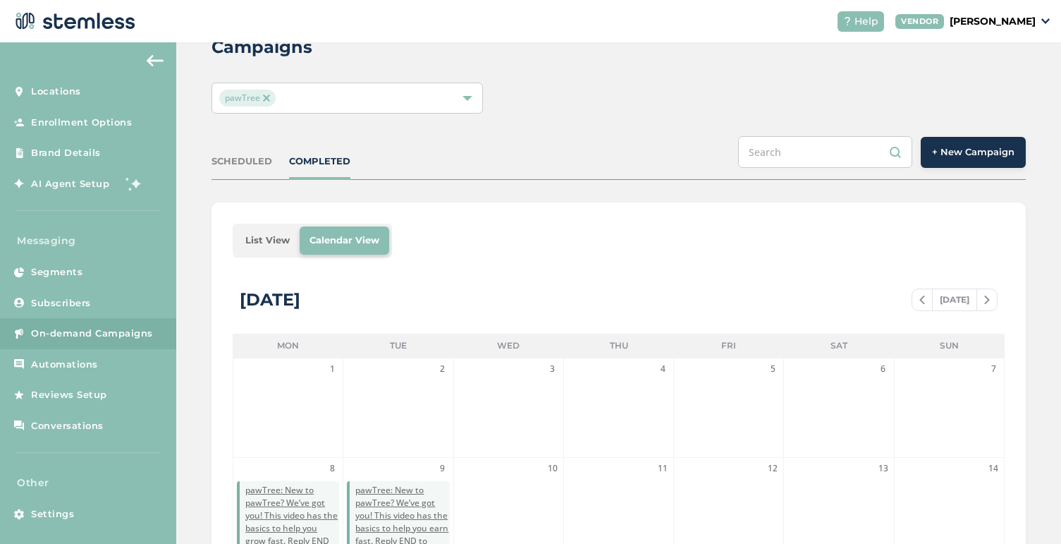
scroll to position [29, 0]
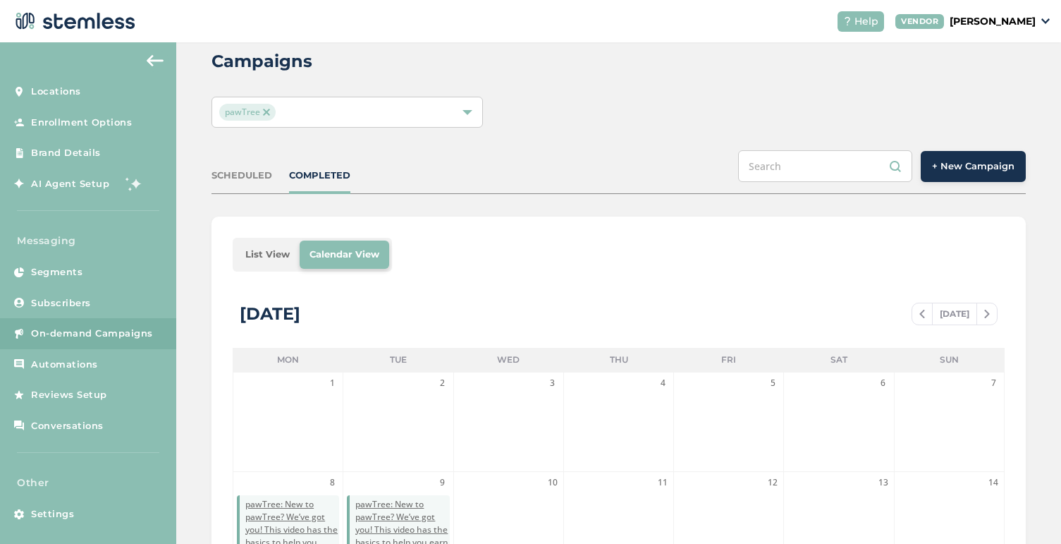
click at [981, 312] on span at bounding box center [987, 313] width 20 height 17
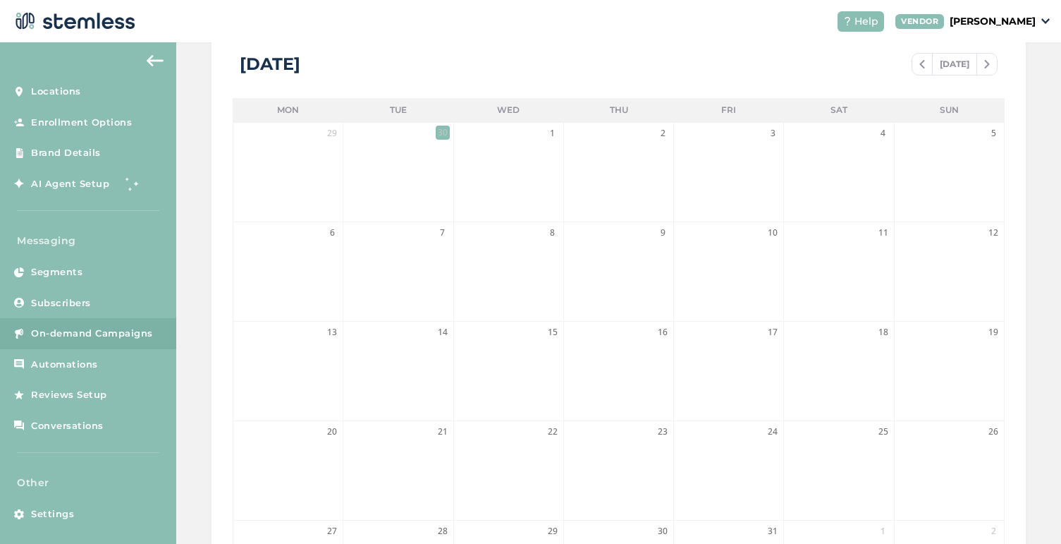
scroll to position [192, 0]
